Goal: Information Seeking & Learning: Learn about a topic

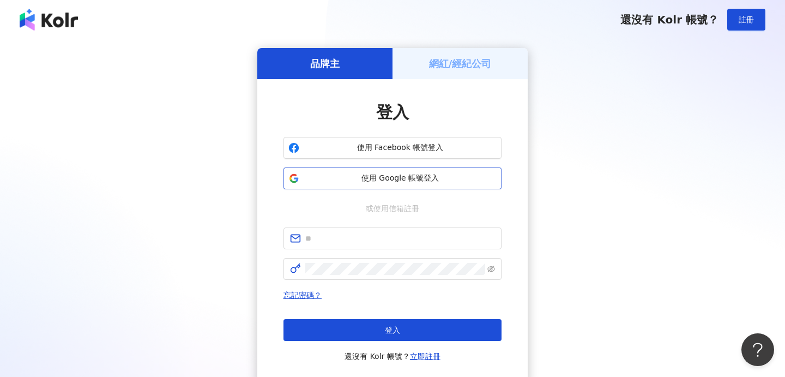
click at [405, 178] on span "使用 Google 帳號登入" at bounding box center [400, 178] width 193 height 11
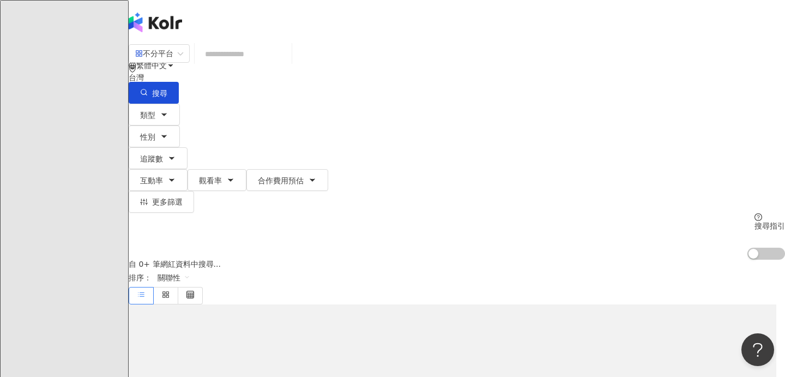
click at [287, 63] on input "search" at bounding box center [243, 54] width 88 height 21
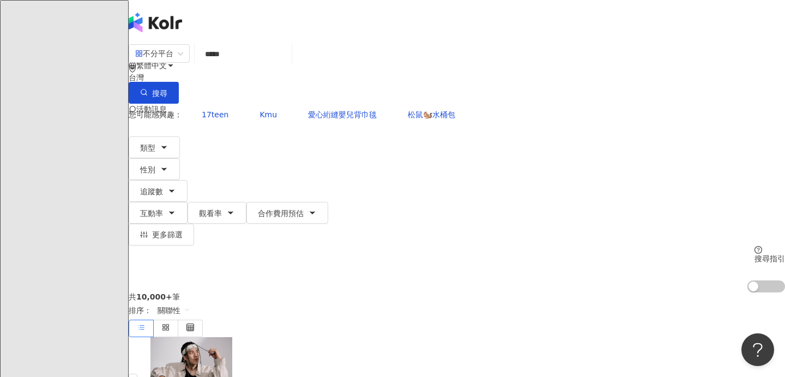
type input "*****"
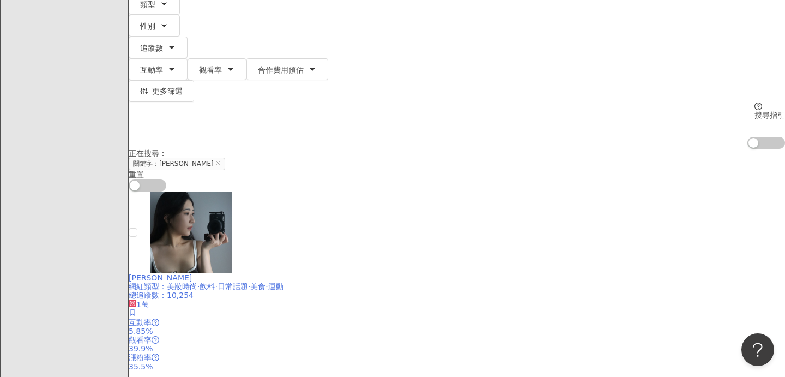
scroll to position [156, 0]
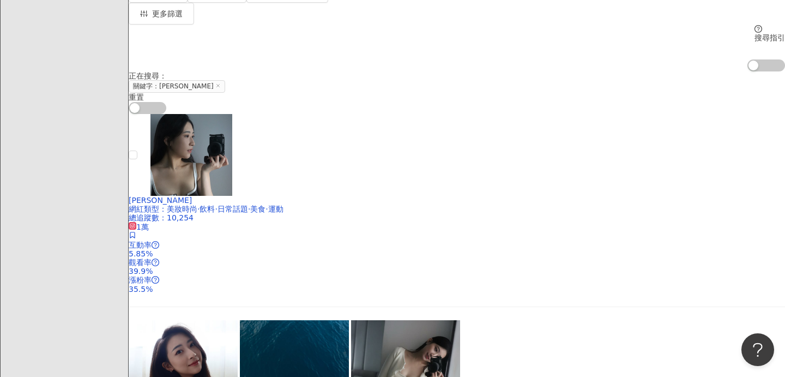
scroll to position [229, 0]
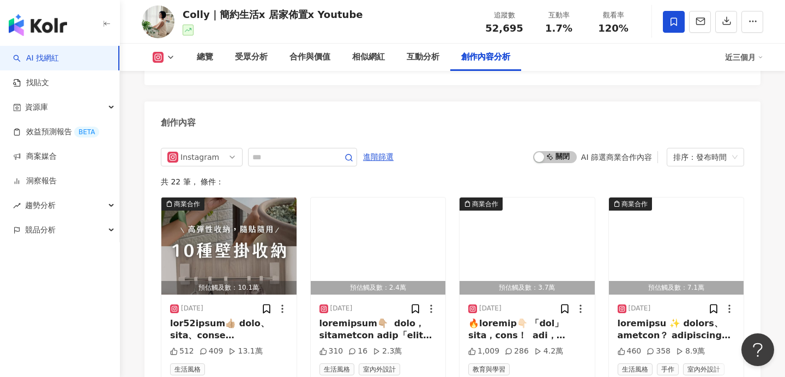
scroll to position [3338, 0]
